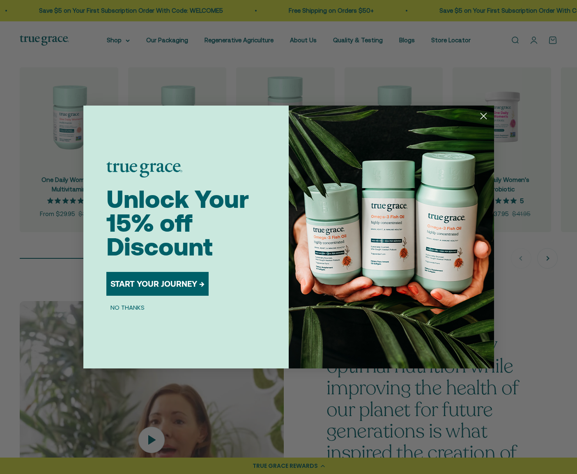
scroll to position [825, 0]
click at [481, 115] on circle "Close dialog" at bounding box center [483, 116] width 14 height 14
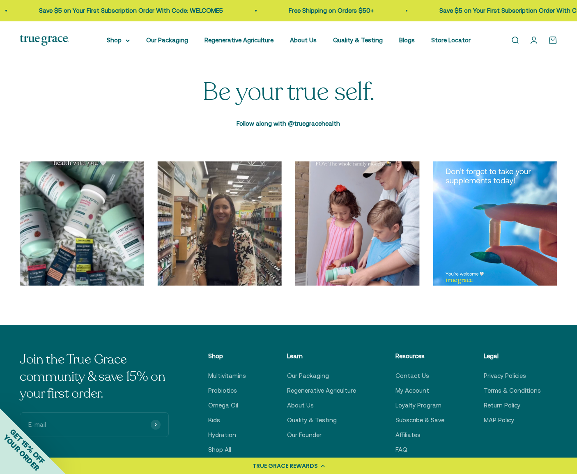
scroll to position [2698, 0]
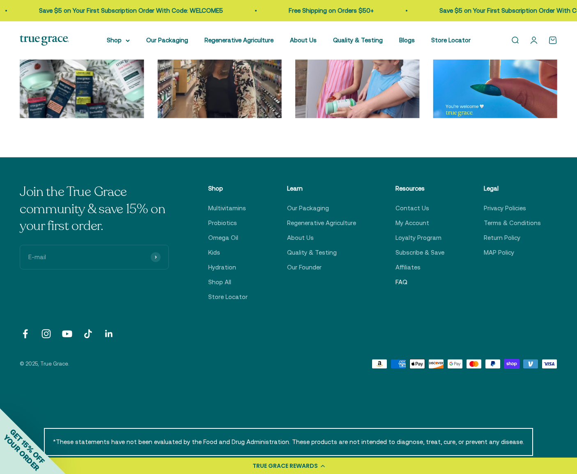
click at [399, 280] on link "FAQ" at bounding box center [401, 282] width 12 height 10
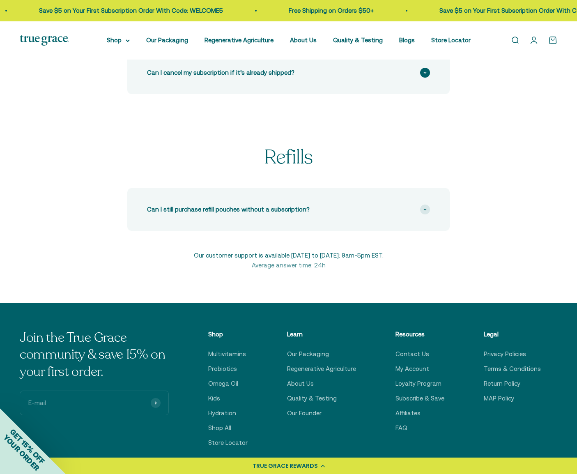
scroll to position [480, 0]
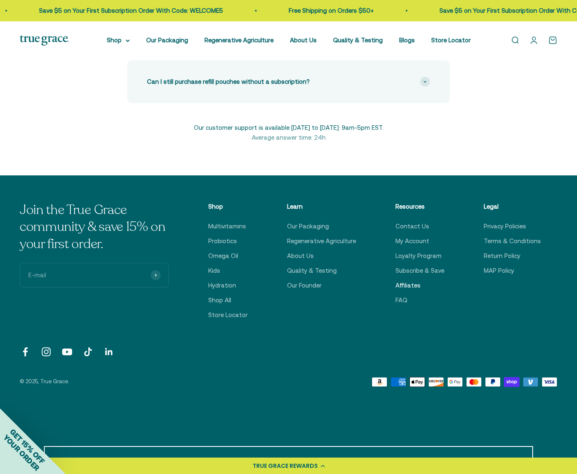
click at [410, 285] on link "Affiliates" at bounding box center [407, 286] width 25 height 10
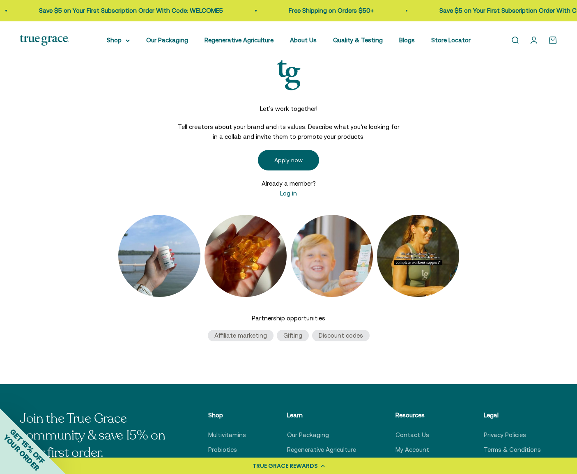
scroll to position [69, 0]
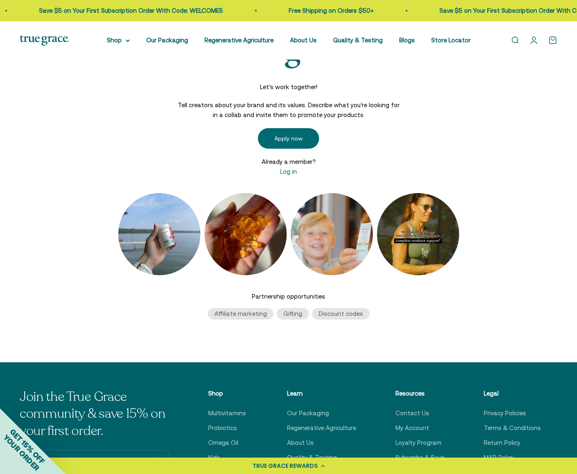
click at [302, 138] on link "Apply now" at bounding box center [288, 138] width 61 height 21
